Goal: Find specific page/section: Find specific page/section

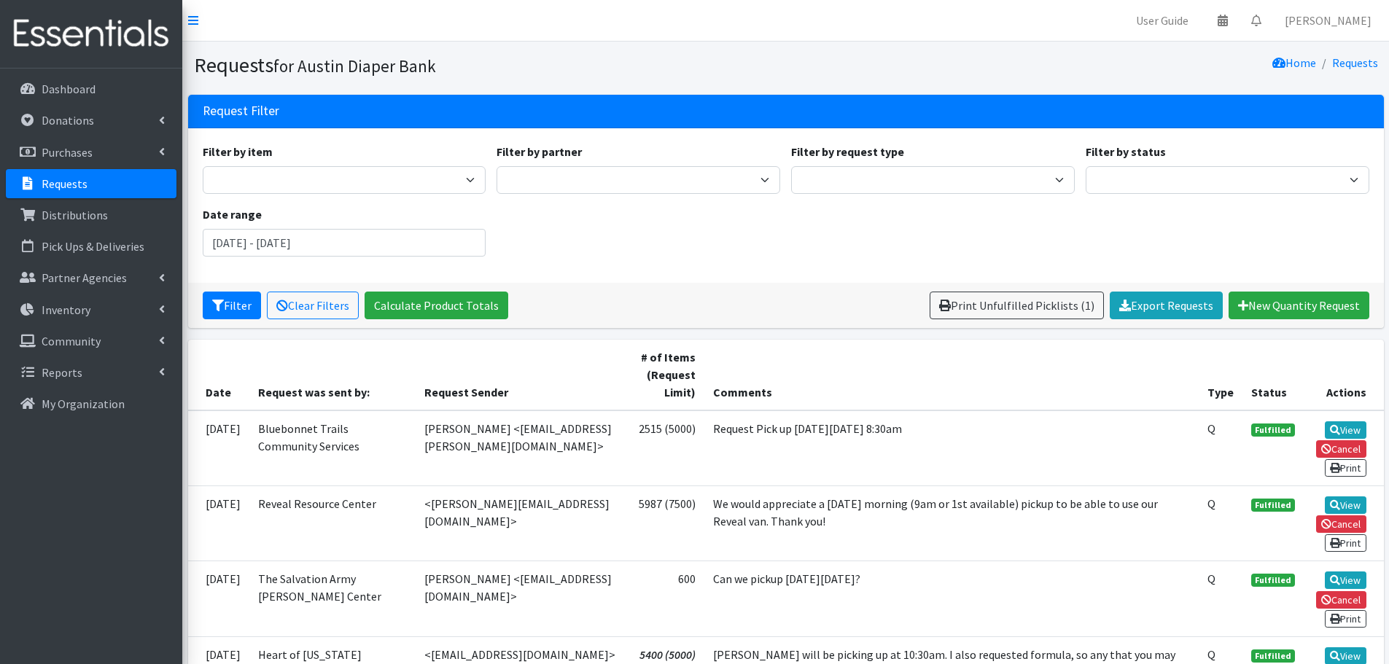
click at [60, 183] on p "Requests" at bounding box center [65, 183] width 46 height 15
click at [39, 191] on link "Requests" at bounding box center [91, 183] width 171 height 29
